Goal: Task Accomplishment & Management: Use online tool/utility

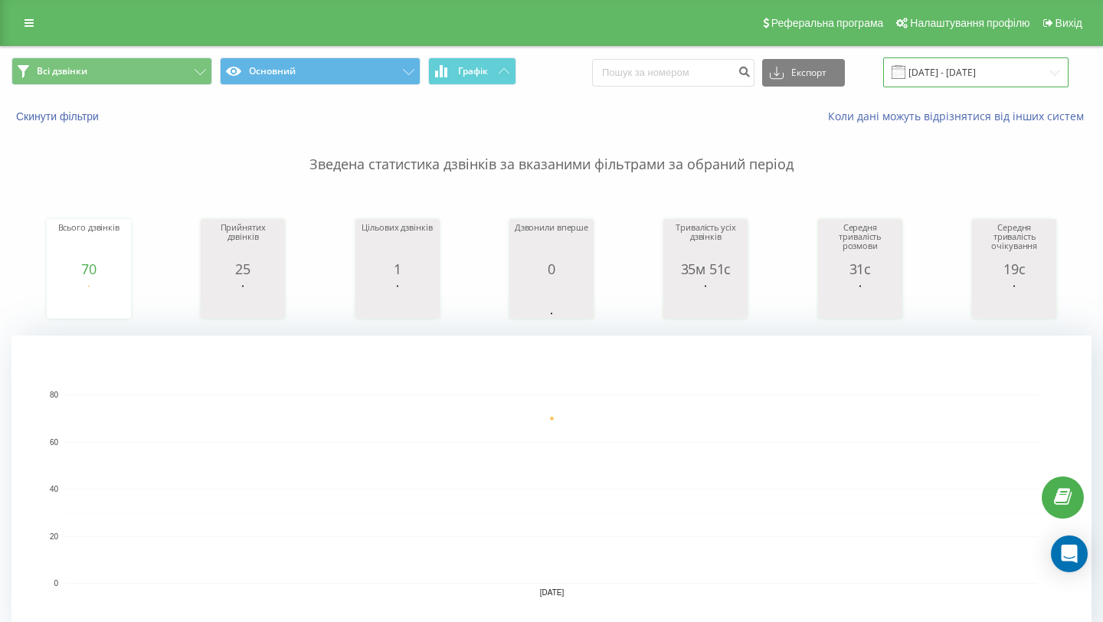
click at [972, 74] on input "[DATE] - [DATE]" at bounding box center [975, 72] width 185 height 30
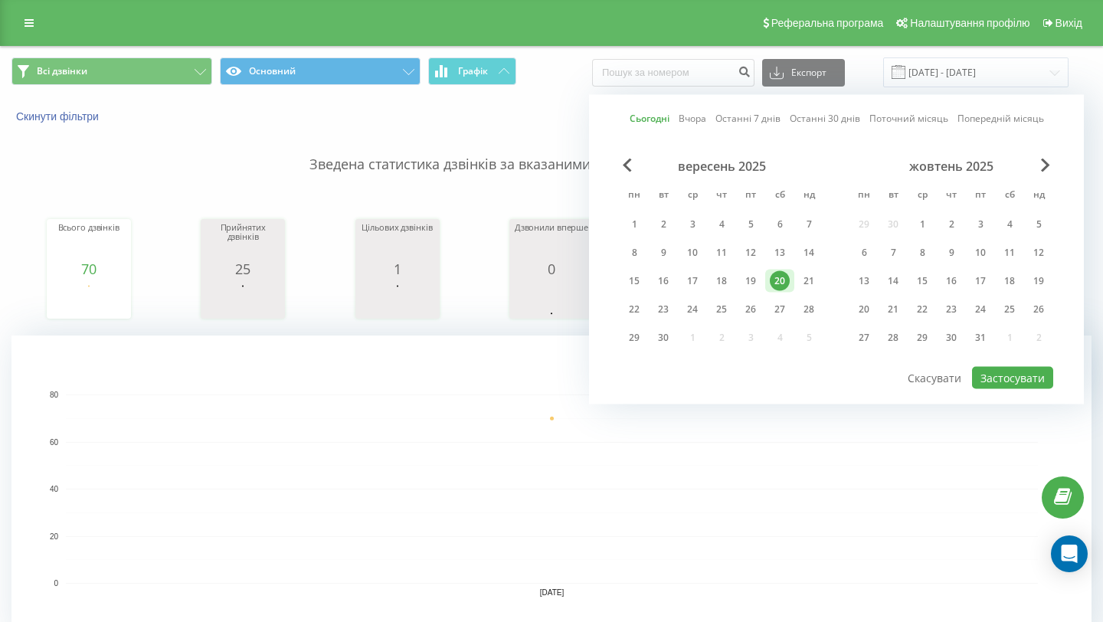
click at [780, 280] on div "20" at bounding box center [780, 281] width 20 height 20
click at [1012, 380] on button "Застосувати" at bounding box center [1012, 378] width 81 height 22
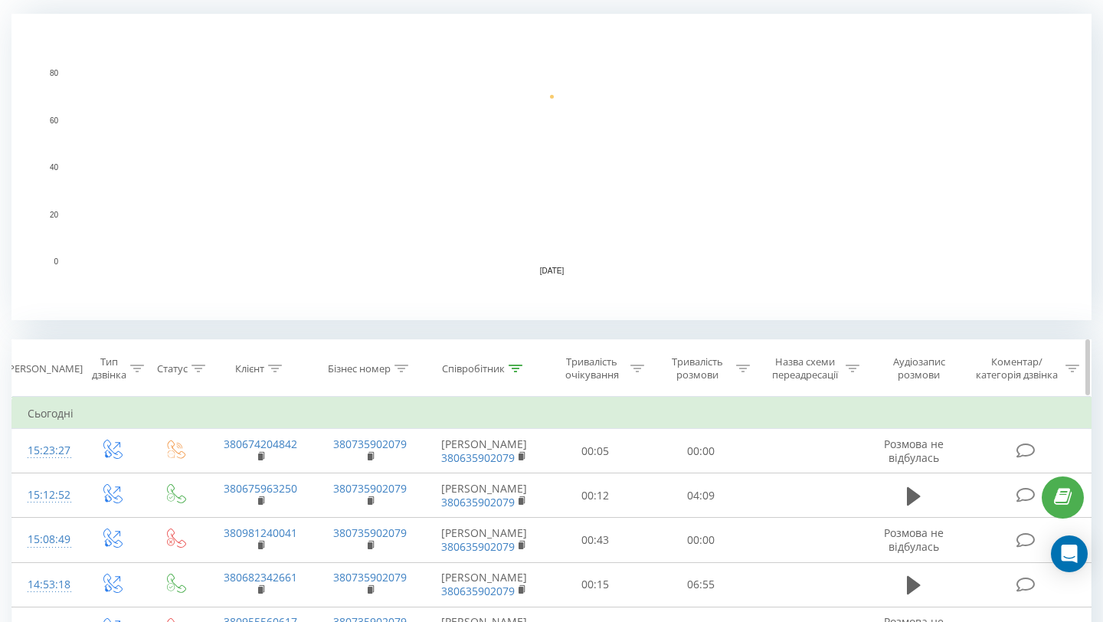
scroll to position [332, 0]
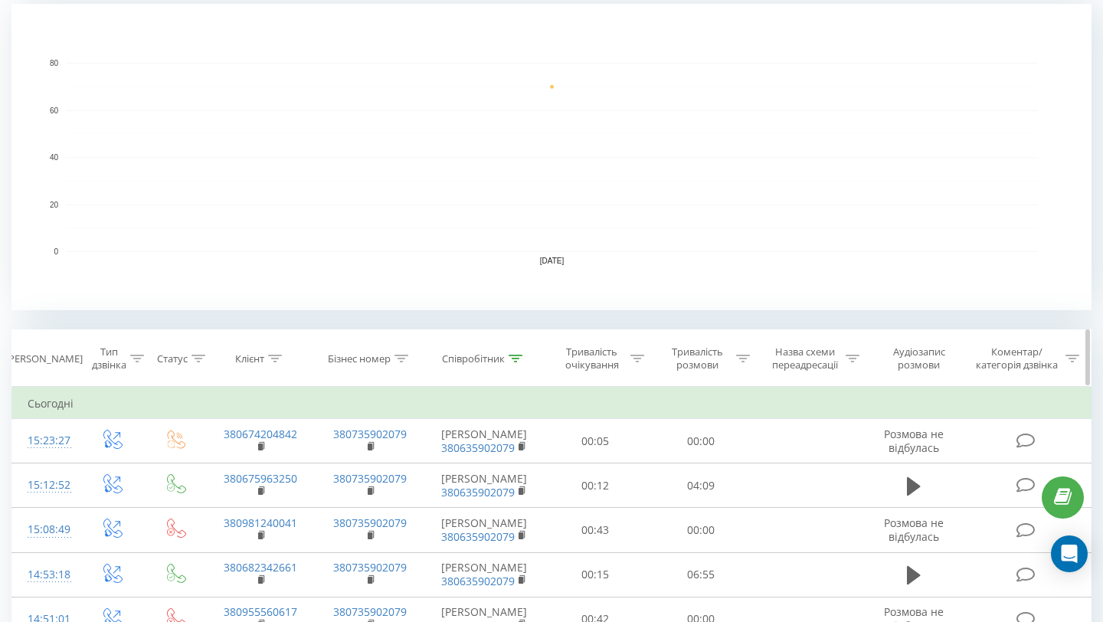
click at [502, 356] on div "Співробітник" at bounding box center [473, 358] width 63 height 13
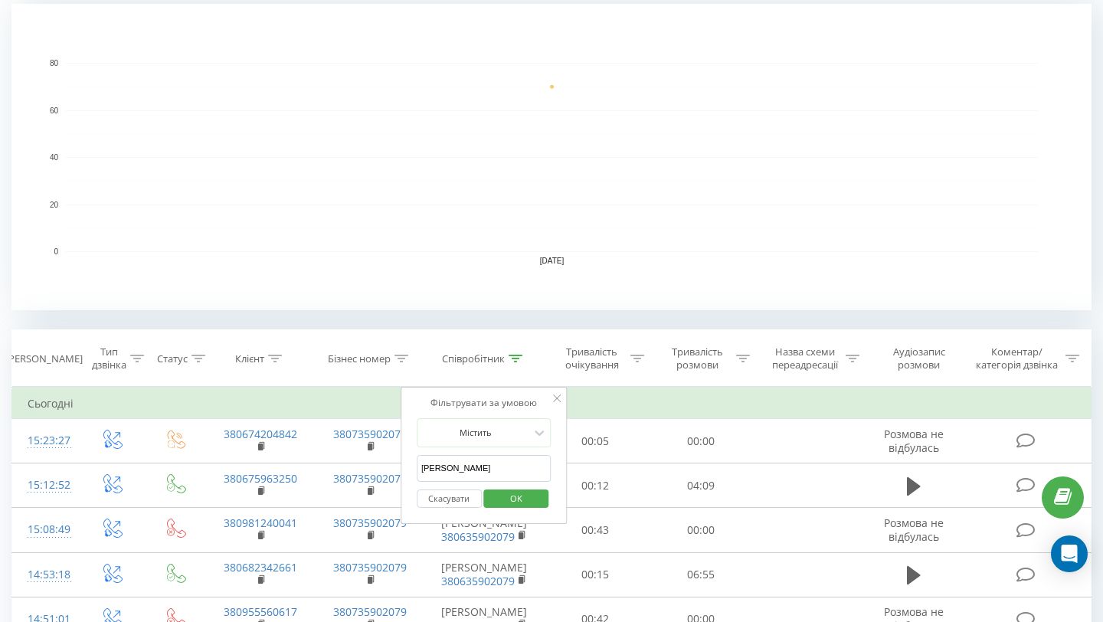
drag, startPoint x: 469, startPoint y: 471, endPoint x: 405, endPoint y: 471, distance: 63.6
click at [405, 471] on div "Фільтрувати за умовою [PERSON_NAME] [PERSON_NAME] Скасувати OK" at bounding box center [484, 456] width 167 height 138
click at [509, 497] on span "OK" at bounding box center [516, 498] width 43 height 24
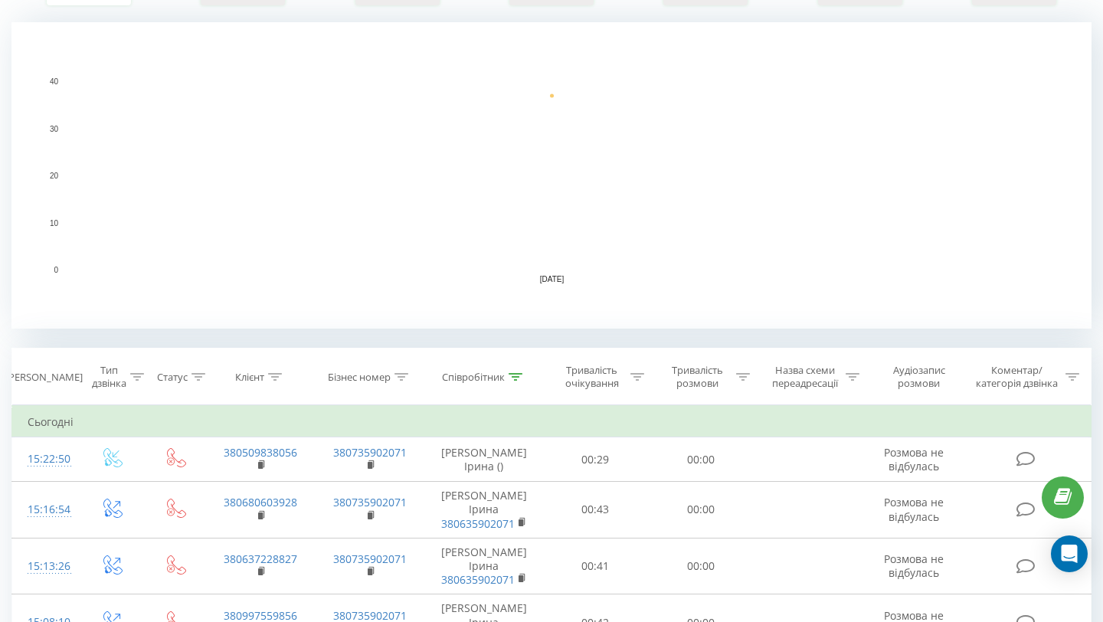
scroll to position [360, 0]
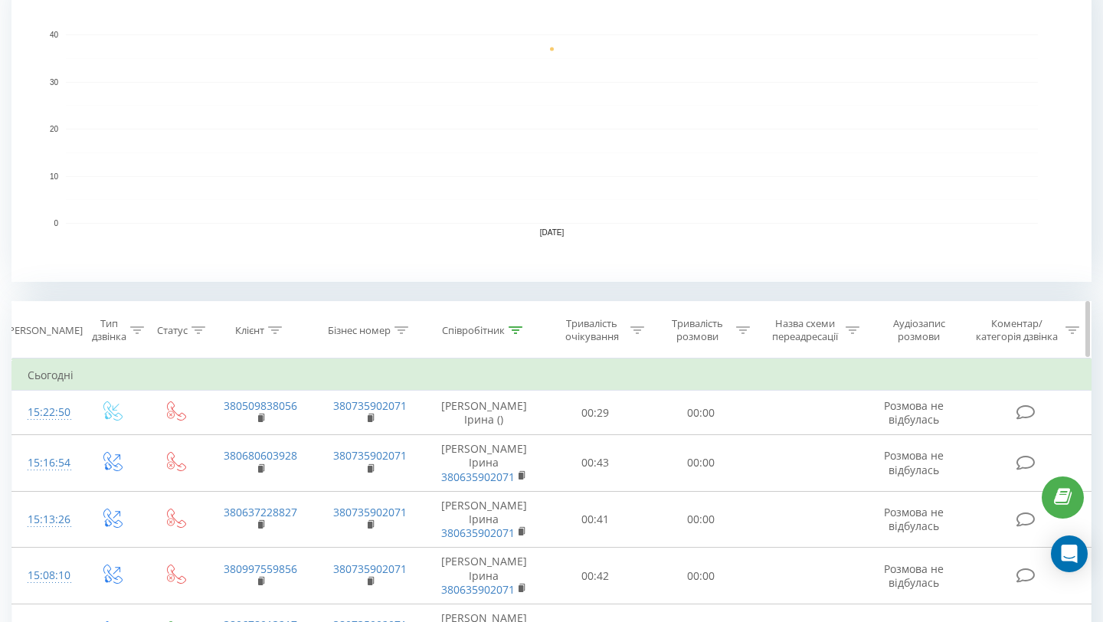
click at [497, 330] on div "Співробітник" at bounding box center [473, 330] width 63 height 13
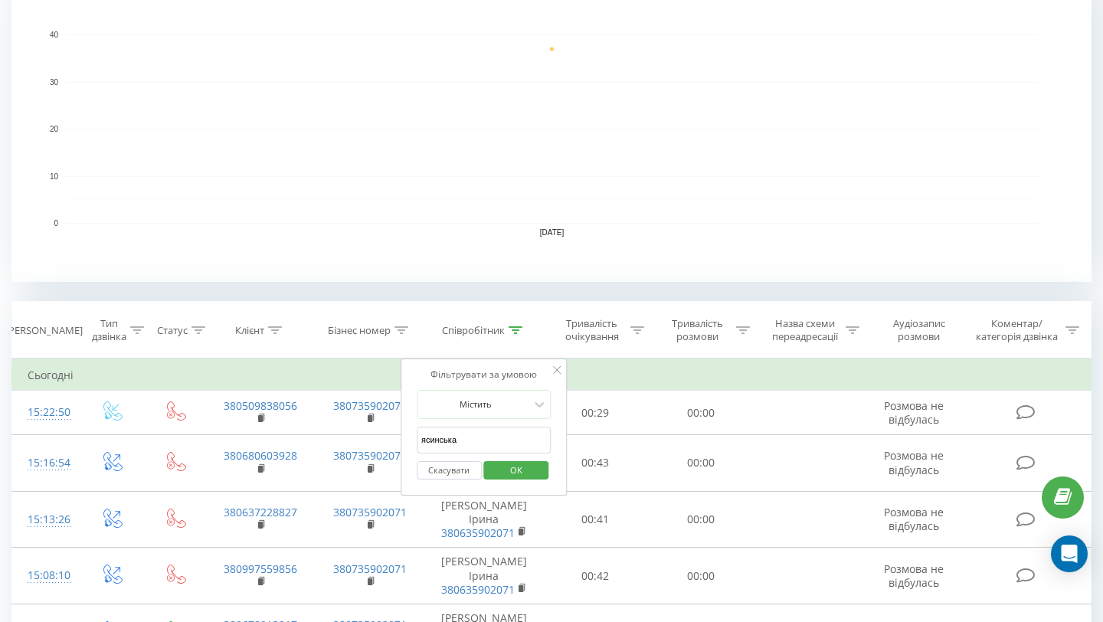
drag, startPoint x: 473, startPoint y: 443, endPoint x: 428, endPoint y: 443, distance: 44.4
click at [428, 443] on input "ясинська" at bounding box center [484, 440] width 135 height 27
type input "я"
type input "[PERSON_NAME]"
click at [519, 468] on span "OK" at bounding box center [516, 470] width 43 height 24
